Goal: Task Accomplishment & Management: Complete application form

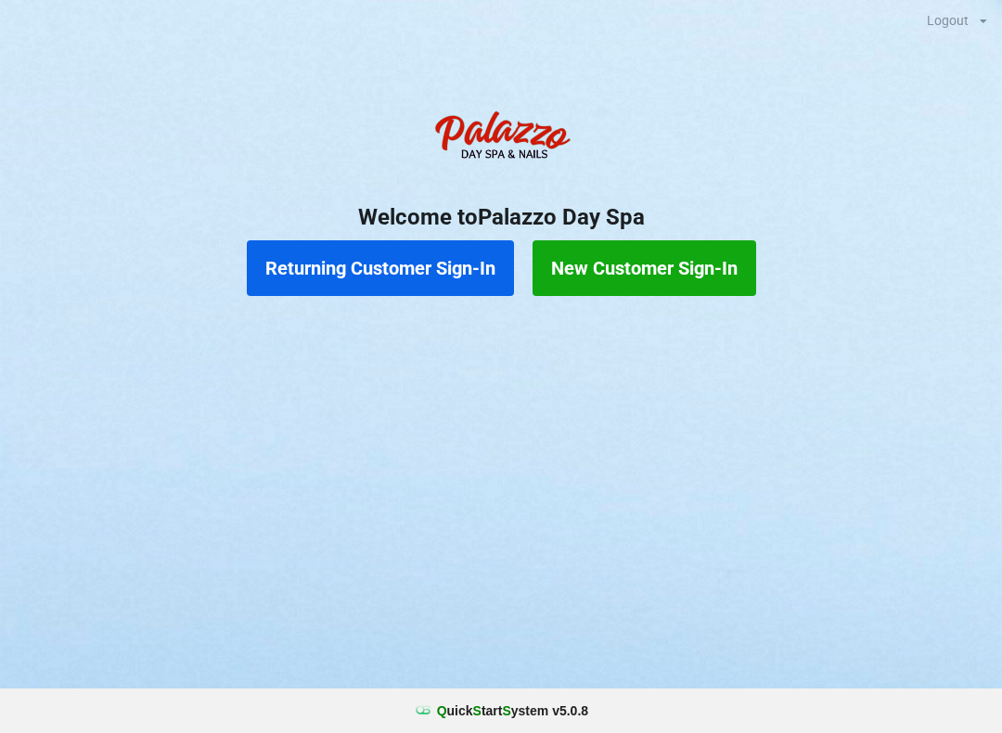
click at [366, 266] on button "Returning Customer Sign-In" at bounding box center [380, 268] width 267 height 56
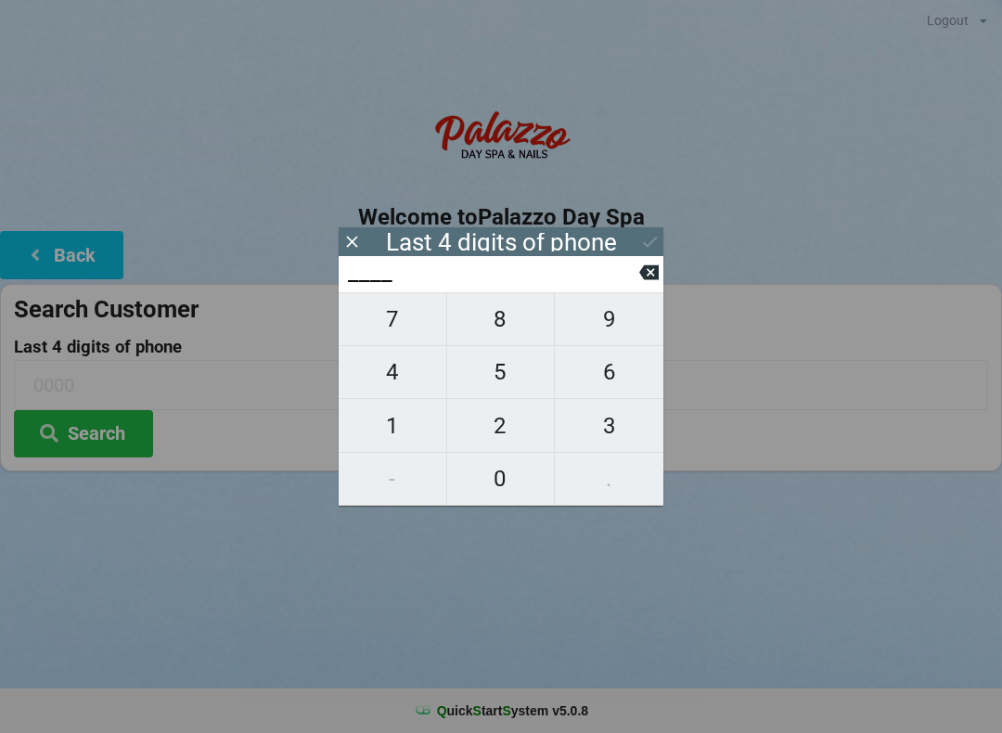
click at [493, 471] on span "0" at bounding box center [501, 478] width 108 height 39
type input "0___"
click at [387, 324] on span "7" at bounding box center [393, 319] width 108 height 39
type input "07__"
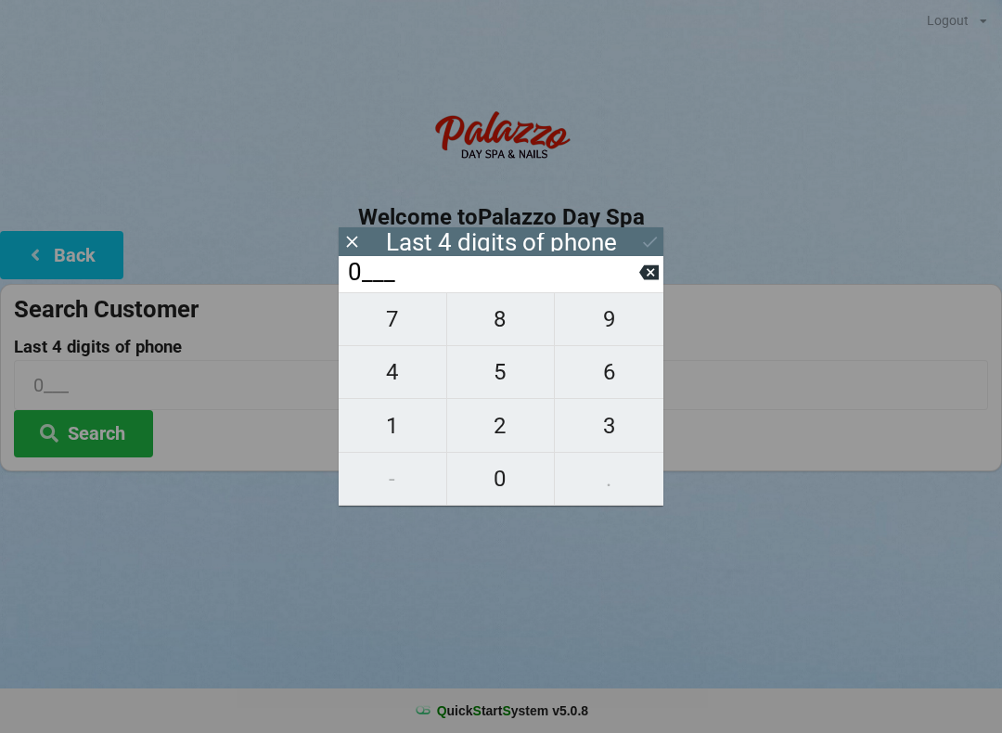
type input "07__"
click at [610, 325] on span "9" at bounding box center [609, 319] width 109 height 39
type input "079_"
click at [381, 435] on span "1" at bounding box center [393, 425] width 108 height 39
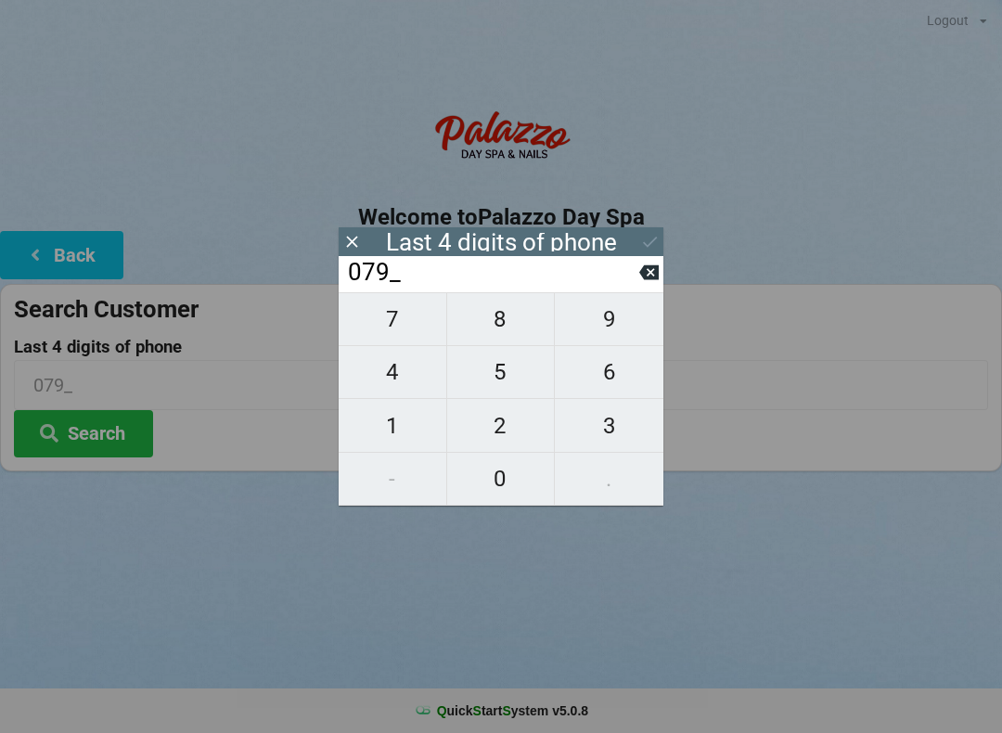
type input "0791"
click at [643, 282] on icon at bounding box center [648, 272] width 19 height 19
click at [404, 428] on span "1" at bounding box center [393, 425] width 108 height 39
type input "0791"
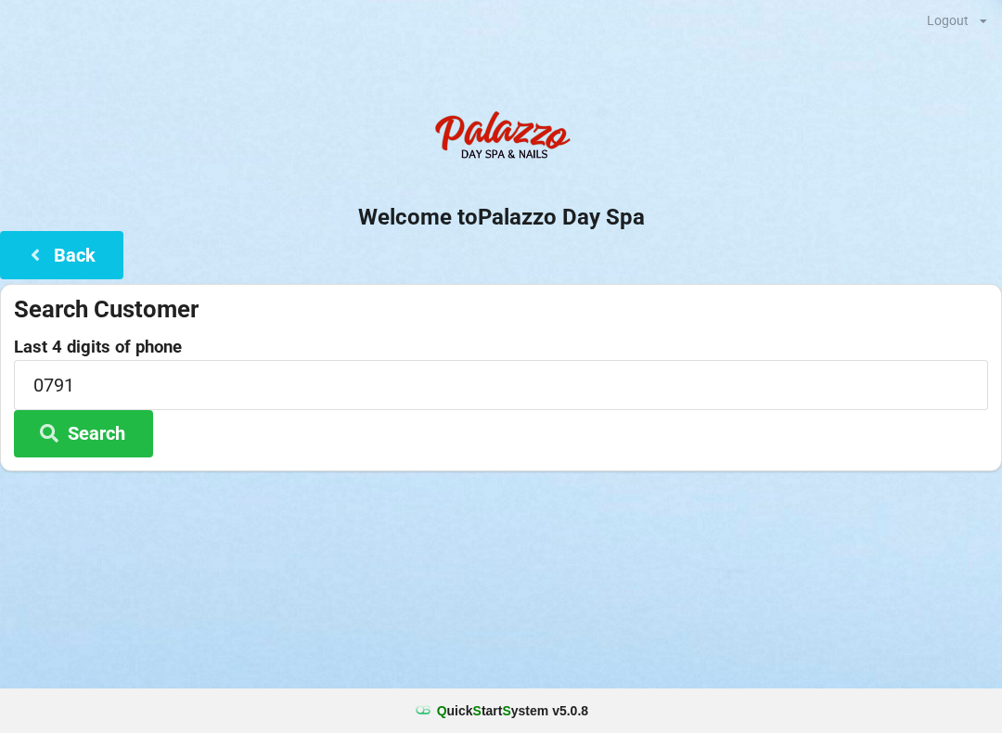
click at [257, 435] on div "Last 4 digits of phone 0791 Search" at bounding box center [501, 398] width 974 height 120
click at [102, 432] on button "Search" at bounding box center [83, 433] width 139 height 47
